Goal: Use online tool/utility: Utilize a website feature to perform a specific function

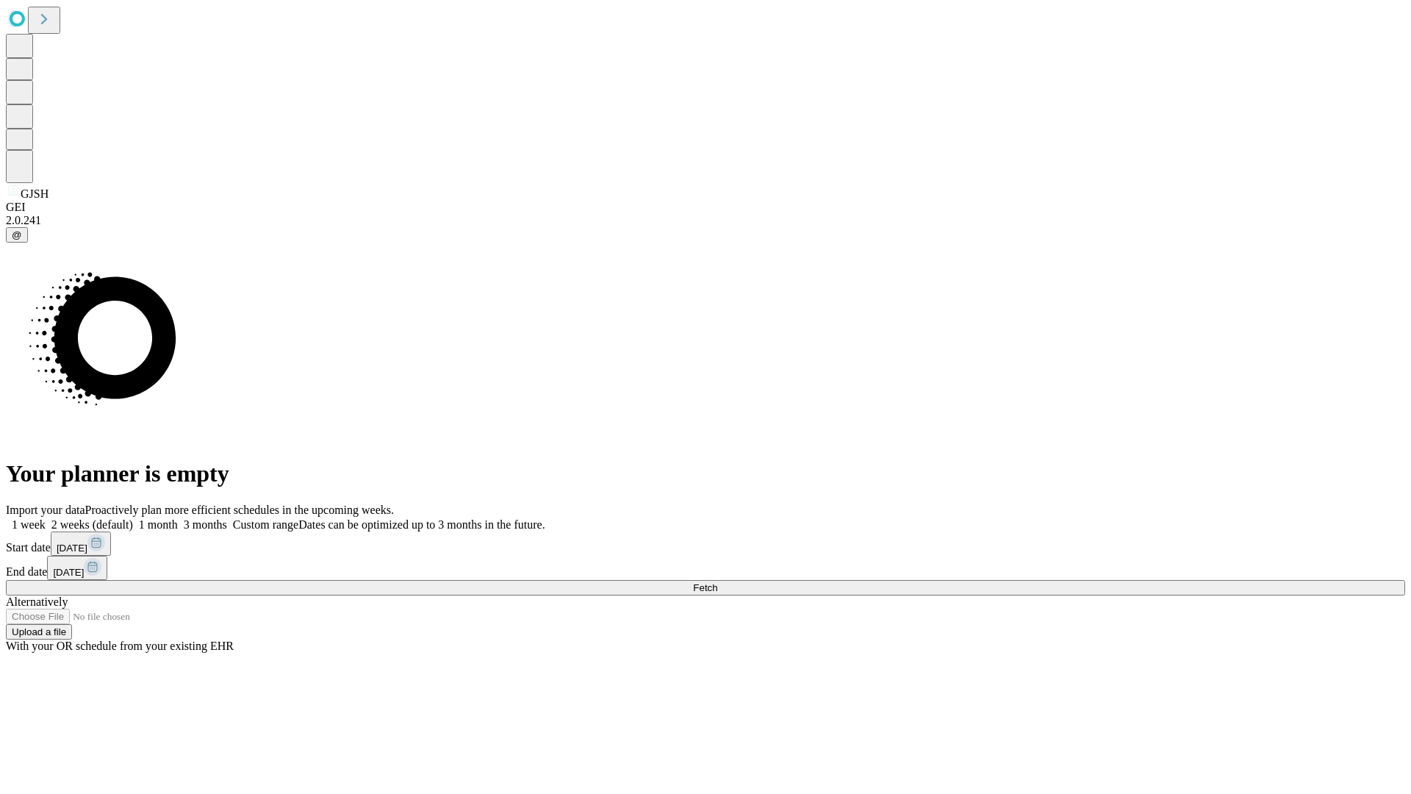
click at [717, 582] on span "Fetch" at bounding box center [705, 587] width 24 height 11
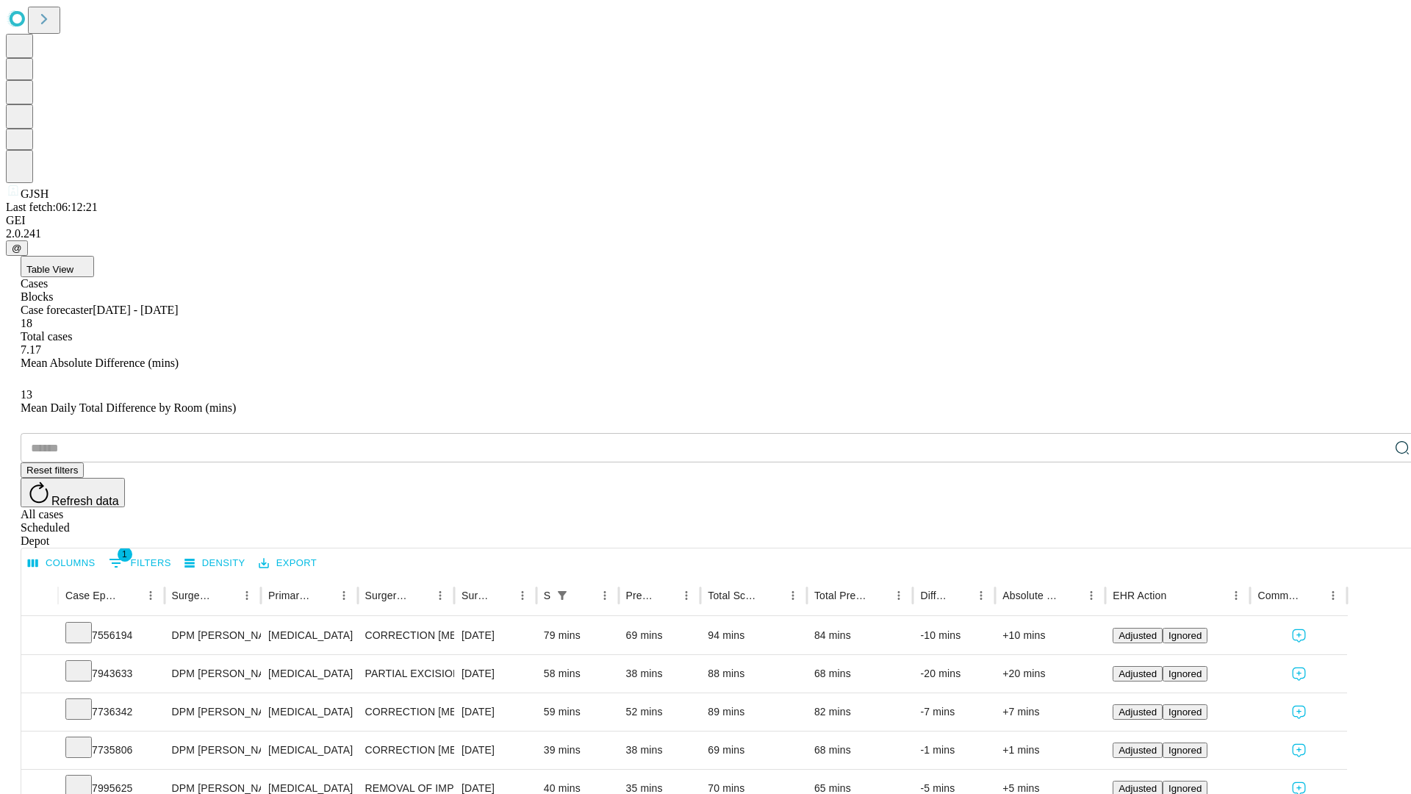
click at [73, 264] on span "Table View" at bounding box center [49, 269] width 47 height 11
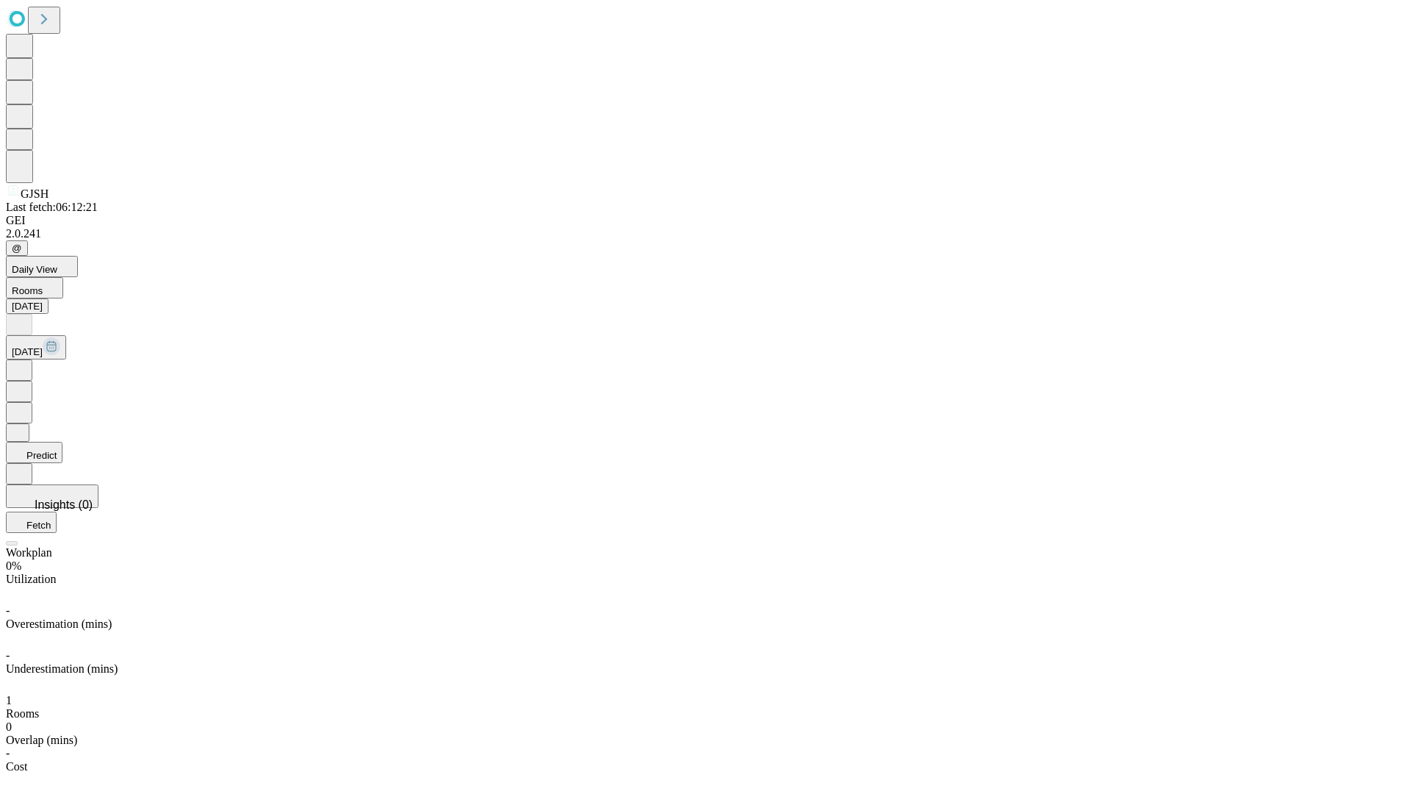
click at [62, 442] on button "Predict" at bounding box center [34, 452] width 57 height 21
